Goal: Information Seeking & Learning: Learn about a topic

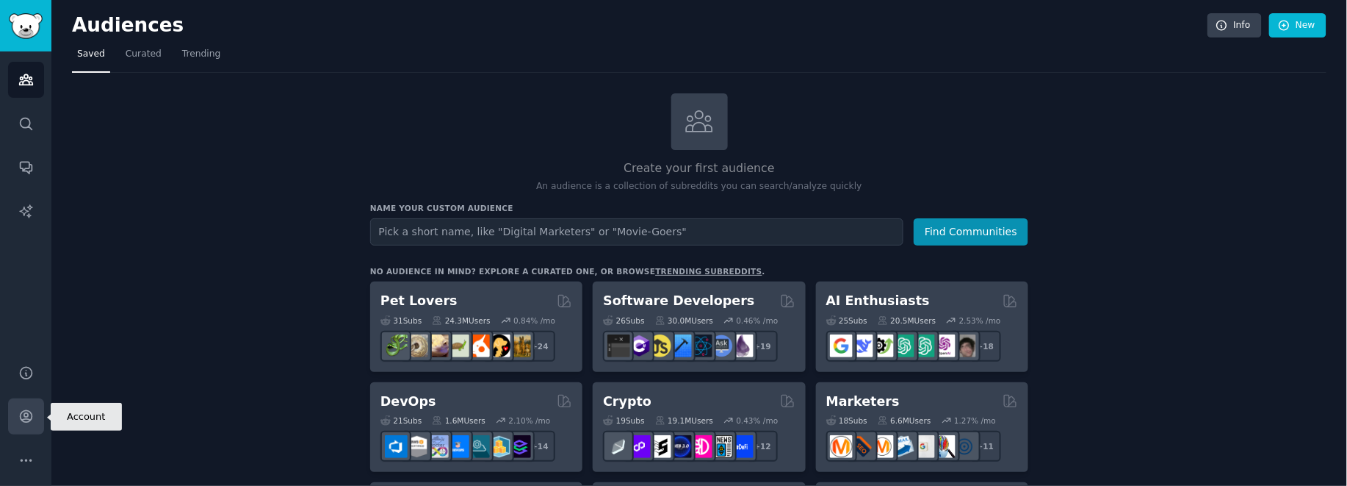
click at [32, 417] on icon "Sidebar" at bounding box center [25, 415] width 15 height 15
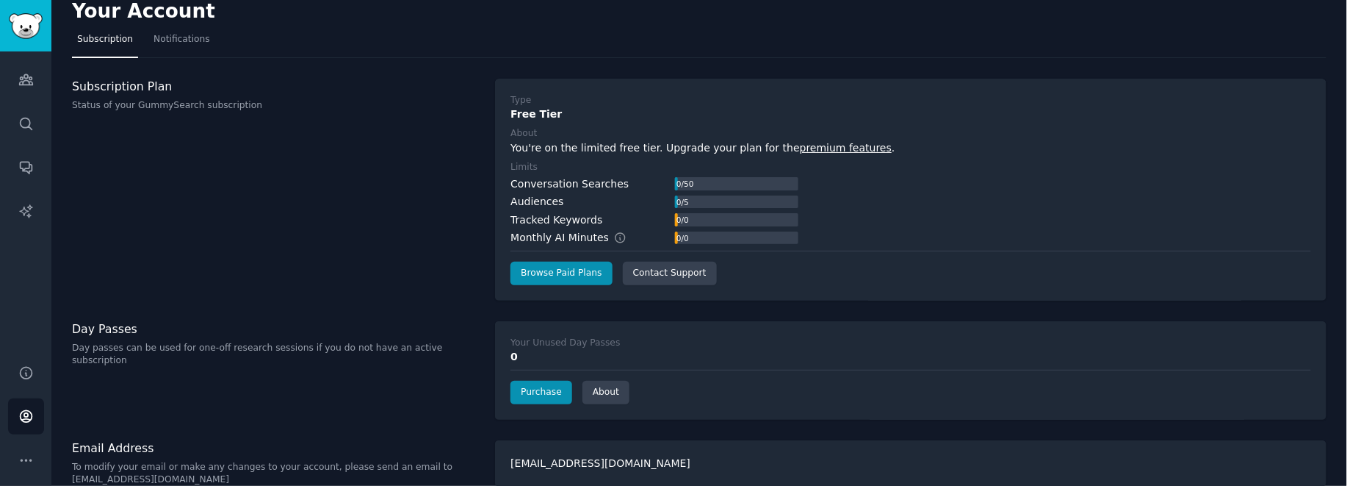
scroll to position [32, 0]
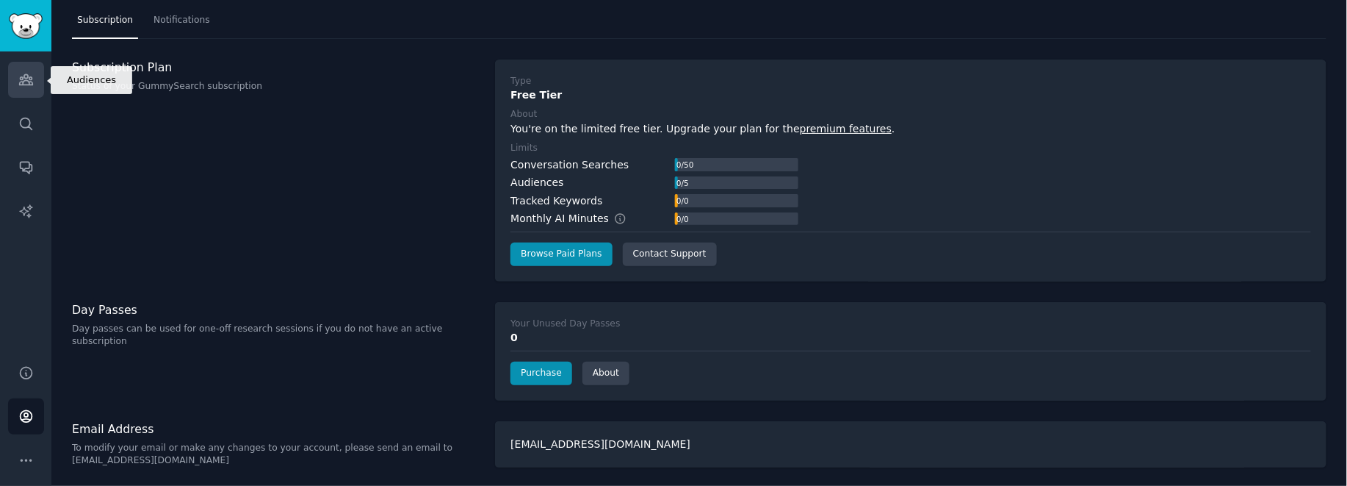
click at [16, 72] on link "Audiences" at bounding box center [26, 80] width 36 height 36
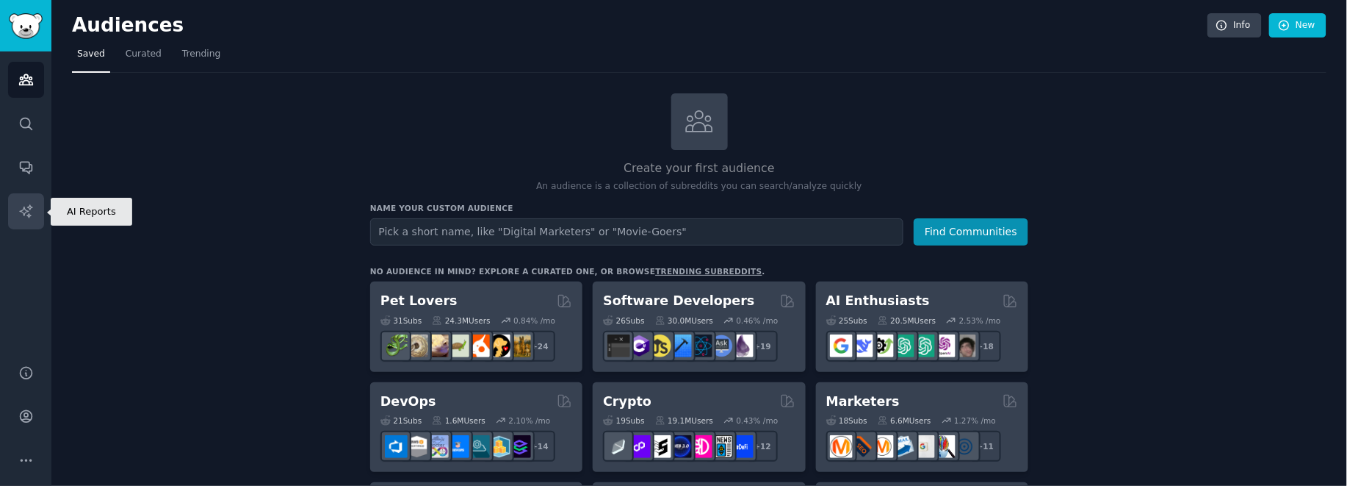
click at [35, 209] on link "AI Reports" at bounding box center [26, 211] width 36 height 36
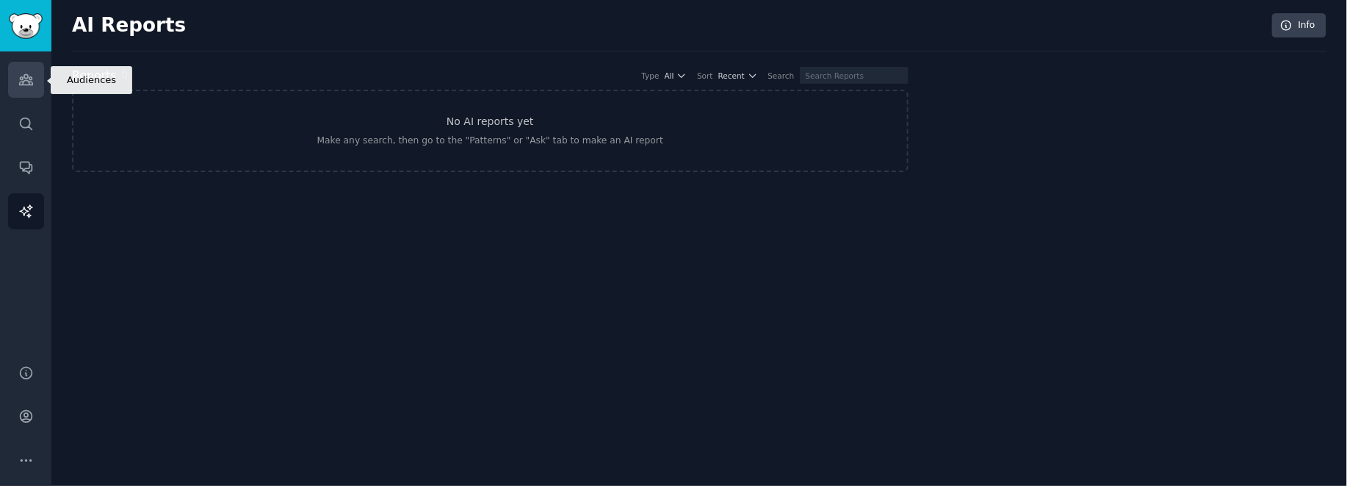
click at [15, 79] on link "Audiences" at bounding box center [26, 80] width 36 height 36
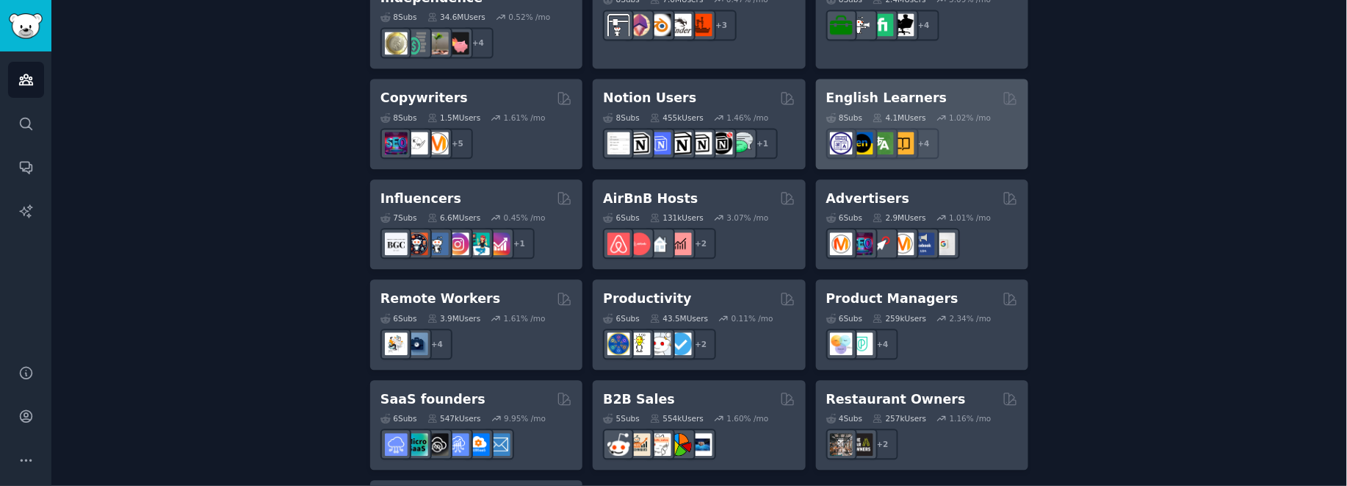
scroll to position [1126, 0]
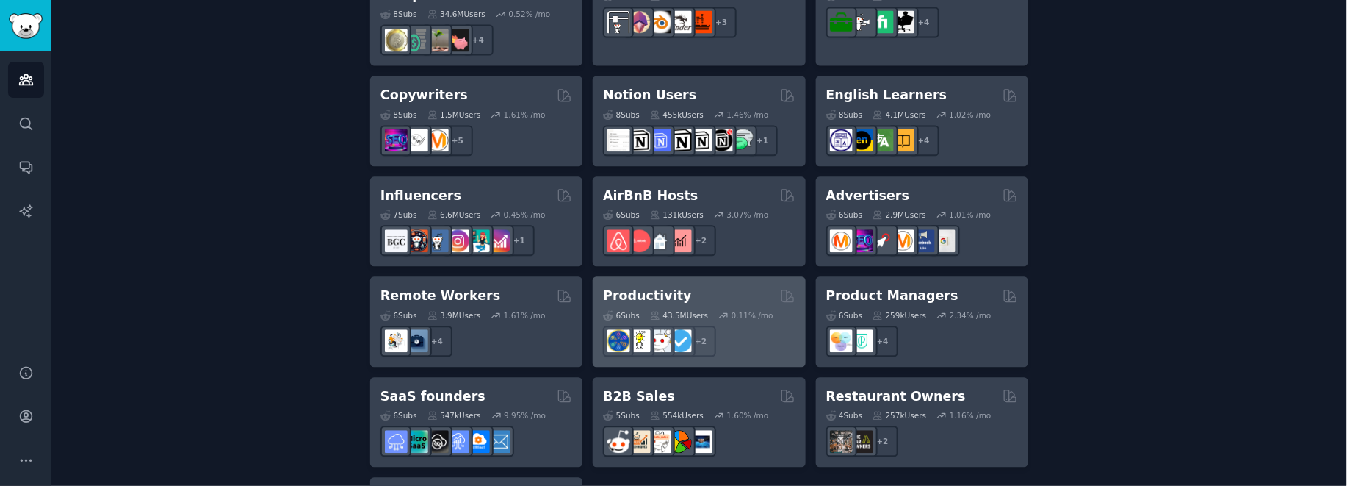
click at [741, 286] on div "Productivity" at bounding box center [699, 295] width 192 height 18
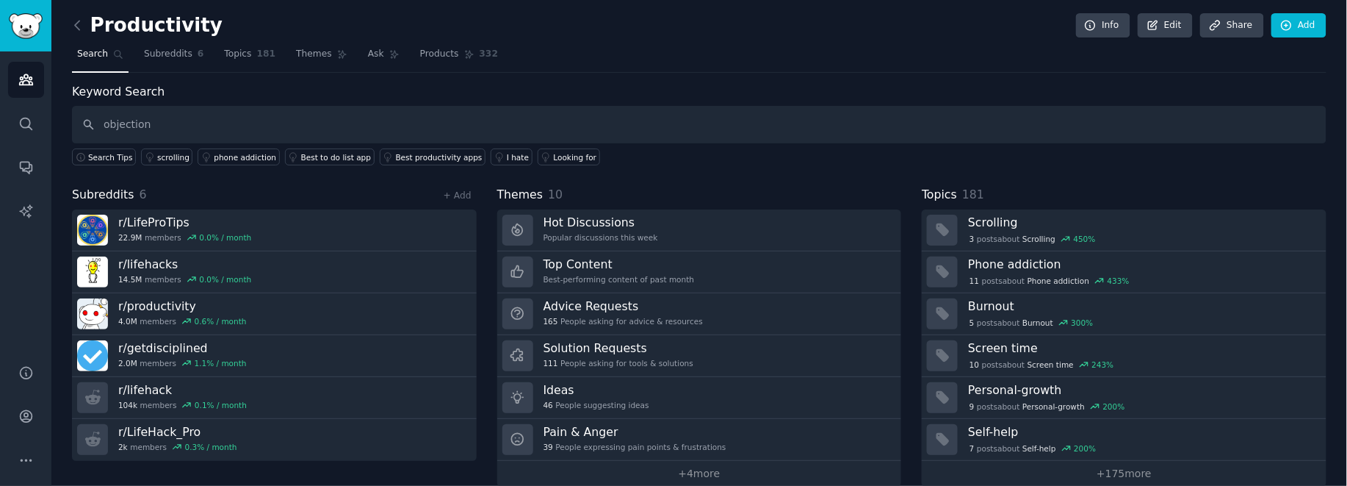
type input "objection"
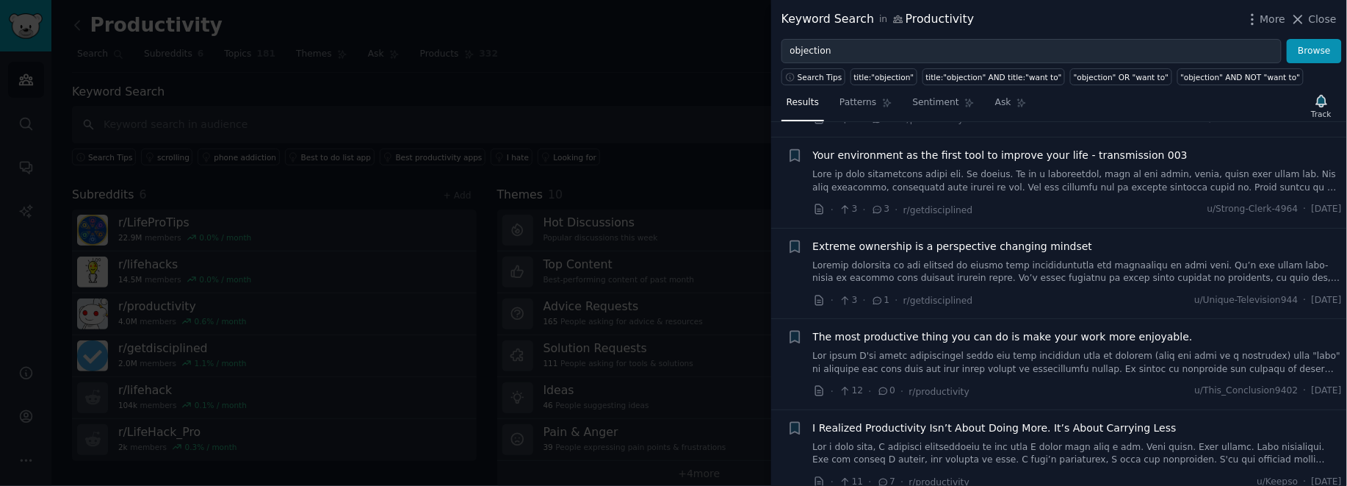
scroll to position [342, 0]
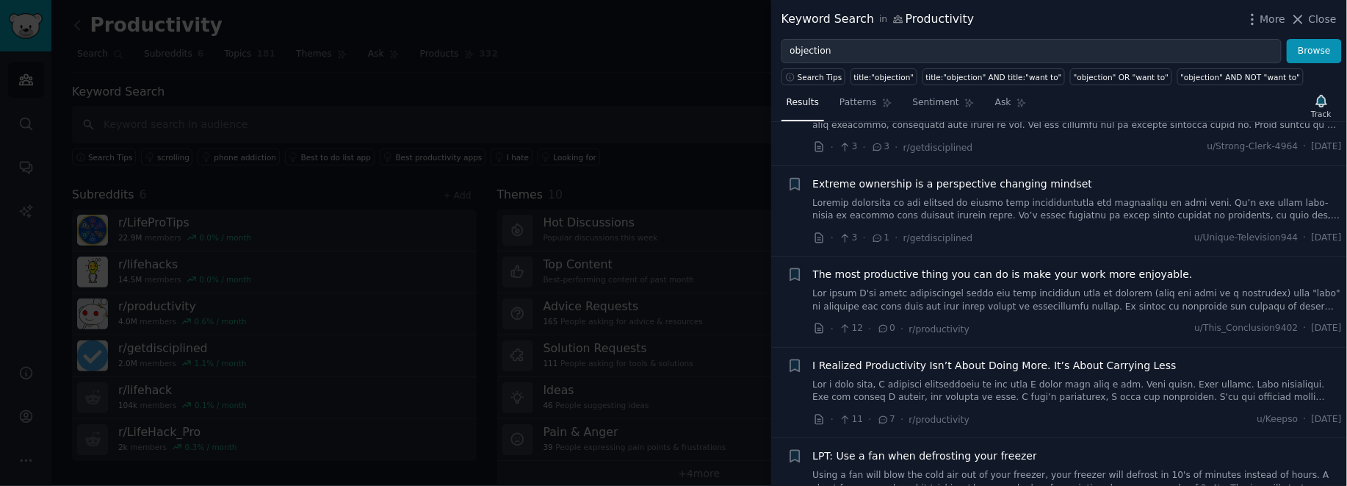
click at [520, 139] on div at bounding box center [673, 243] width 1347 height 486
